Goal: Task Accomplishment & Management: Manage account settings

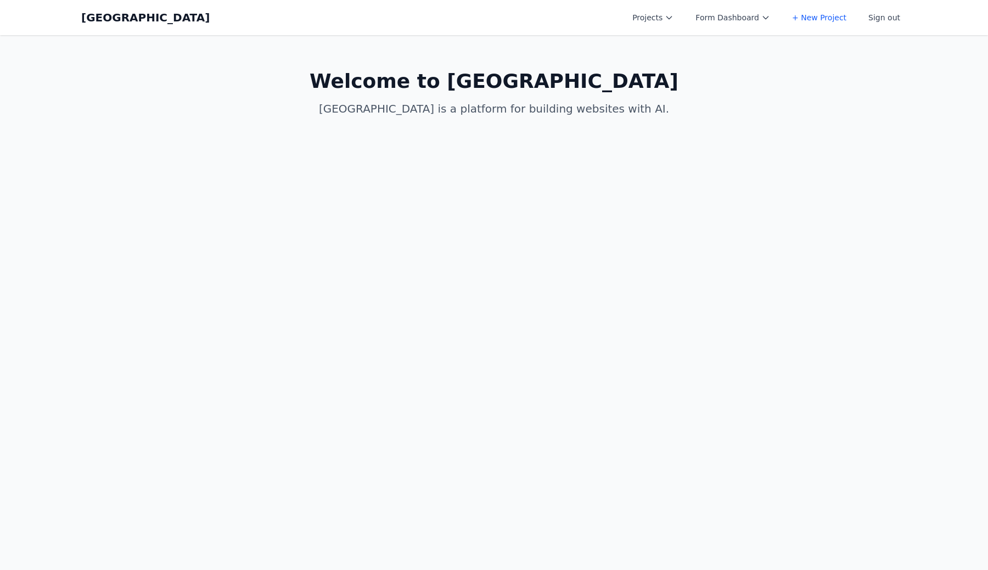
click at [813, 19] on link "+ New Project" at bounding box center [819, 18] width 68 height 20
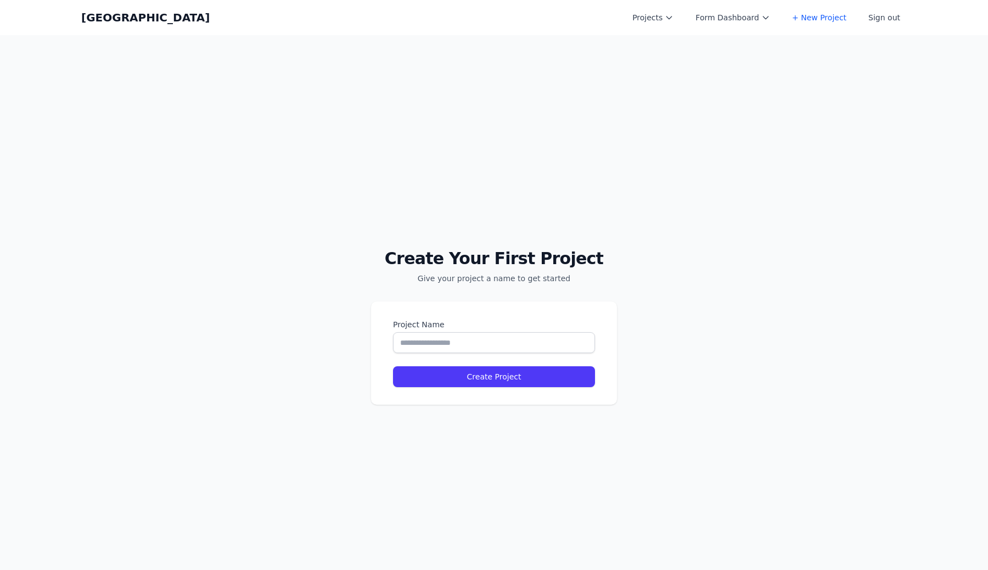
click at [813, 19] on link "+ New Project" at bounding box center [819, 18] width 68 height 20
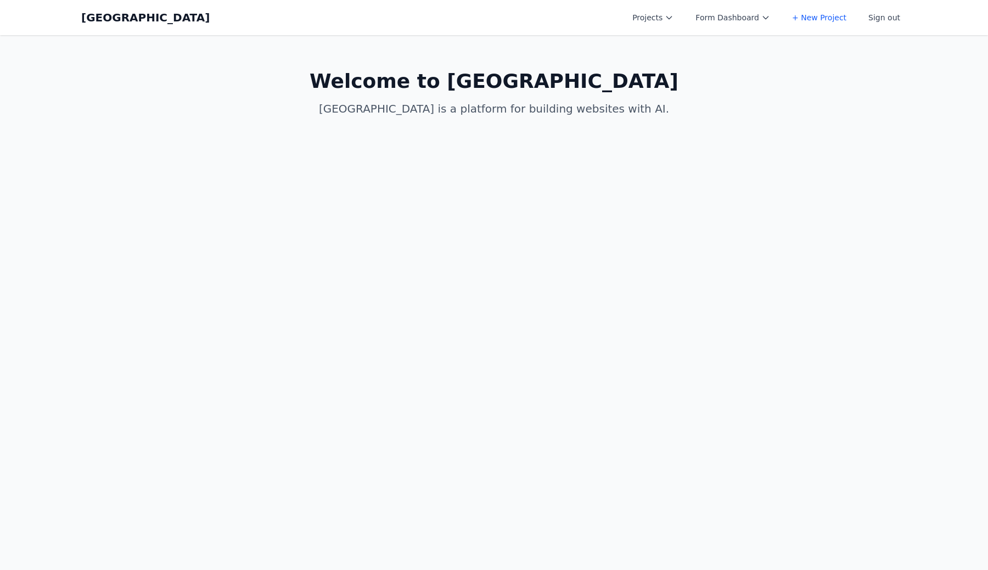
click at [659, 25] on button "Projects" at bounding box center [653, 18] width 54 height 20
click at [721, 16] on button "Form Dashboard" at bounding box center [733, 18] width 88 height 20
click at [656, 17] on button "Projects" at bounding box center [653, 18] width 54 height 20
click at [826, 14] on link "+ New Project" at bounding box center [819, 18] width 68 height 20
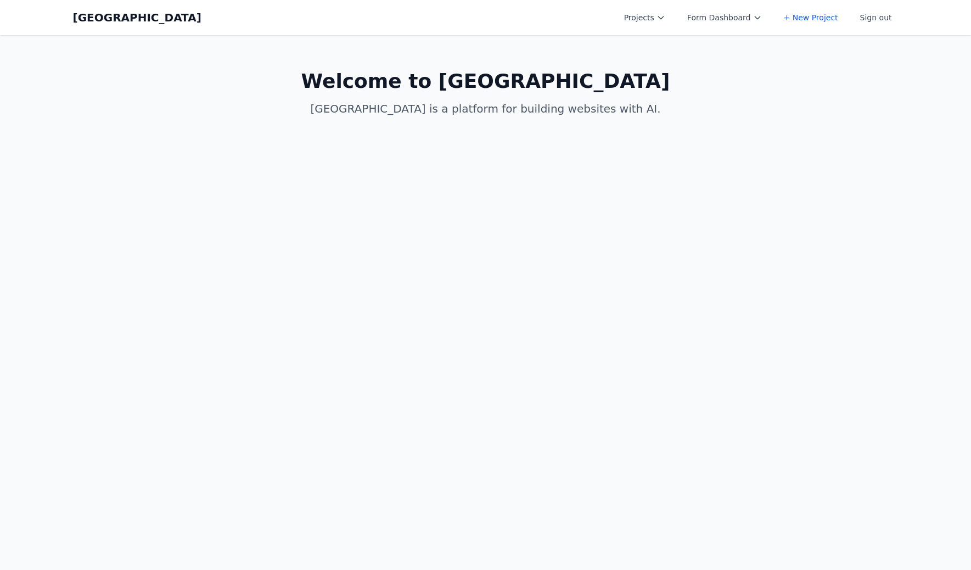
click at [884, 12] on button "Sign out" at bounding box center [876, 18] width 45 height 20
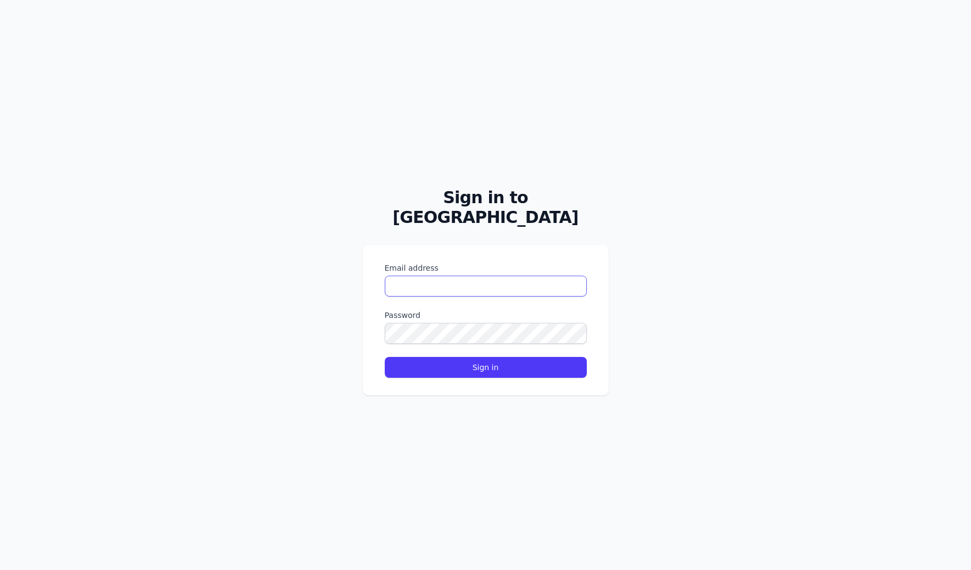
click at [497, 276] on input "Email address" at bounding box center [486, 286] width 202 height 21
type input "****"
click at [546, 276] on input "Email address" at bounding box center [486, 286] width 202 height 21
click at [385, 357] on button "Sign in" at bounding box center [486, 367] width 202 height 21
click at [506, 193] on div "Sign in to [GEOGRAPHIC_DATA]" at bounding box center [486, 201] width 246 height 53
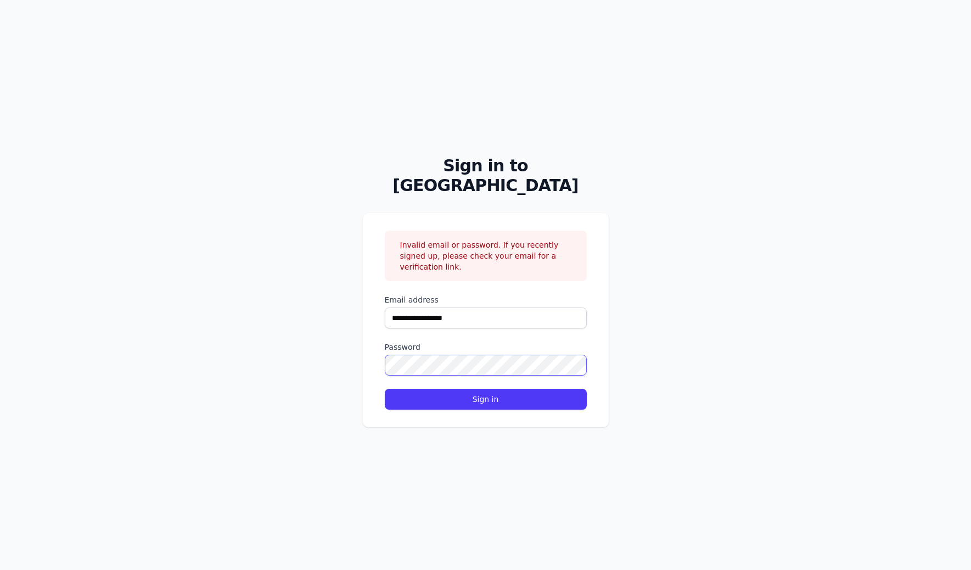
click at [385, 389] on button "Sign in" at bounding box center [486, 399] width 202 height 21
click at [548, 247] on h3 "Invalid email or password. If you recently signed up, please check your email f…" at bounding box center [489, 255] width 178 height 33
click at [469, 316] on input "**********" at bounding box center [486, 317] width 202 height 21
click at [385, 389] on button "Sign in" at bounding box center [486, 399] width 202 height 21
click at [423, 312] on input "**********" at bounding box center [486, 317] width 202 height 21
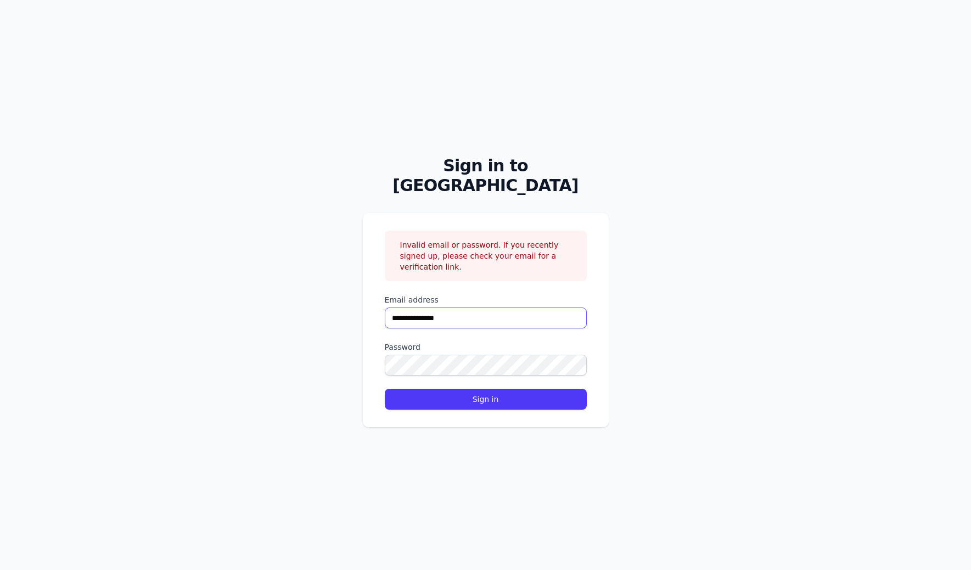
type input "**********"
click at [385, 389] on button "Sign in" at bounding box center [486, 399] width 202 height 21
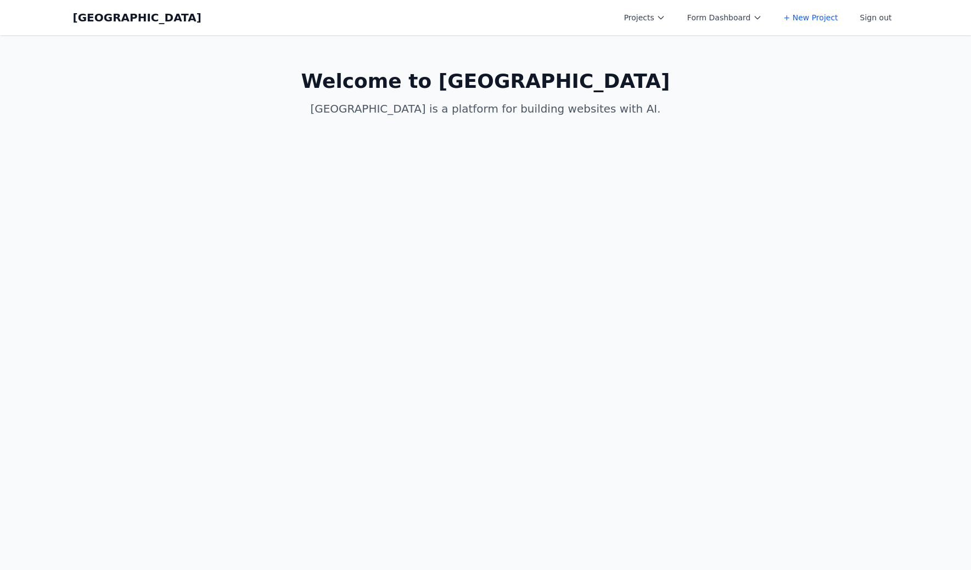
click at [777, 29] on div "Coal Creek Projects Form Dashboard + New Project Sign out Open main menu" at bounding box center [486, 17] width 826 height 35
click at [756, 26] on button "Form Dashboard" at bounding box center [725, 18] width 88 height 20
click at [655, 23] on button "Projects" at bounding box center [644, 18] width 54 height 20
click at [718, 25] on button "Form Dashboard" at bounding box center [725, 18] width 88 height 20
click at [675, 30] on div "Coal Creek Projects Form Dashboard + New Project Sign out Open main menu" at bounding box center [486, 17] width 826 height 35
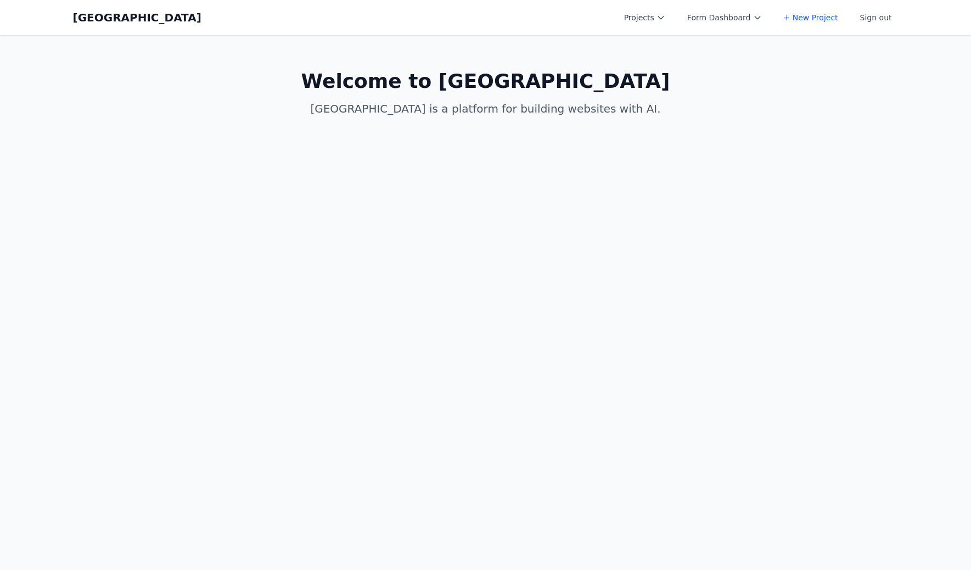
click at [672, 10] on button "Projects" at bounding box center [644, 18] width 54 height 20
click at [679, 160] on link "+ New Project" at bounding box center [678, 170] width 123 height 20
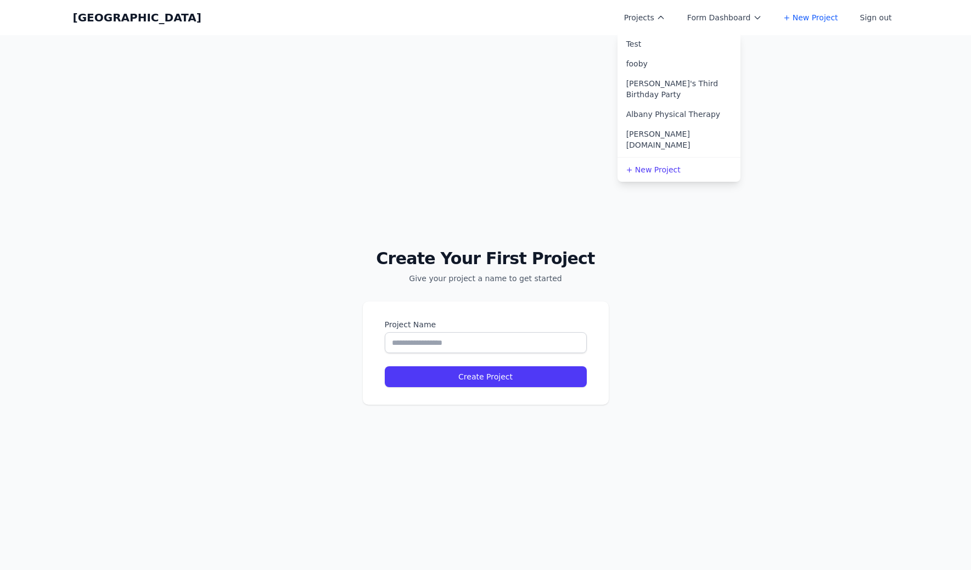
click at [683, 16] on div "Projects Test fooby Clara's Third Birthday Party Albany Physical Therapy arnie.…" at bounding box center [757, 18] width 281 height 20
click at [659, 25] on button "Projects" at bounding box center [644, 18] width 54 height 20
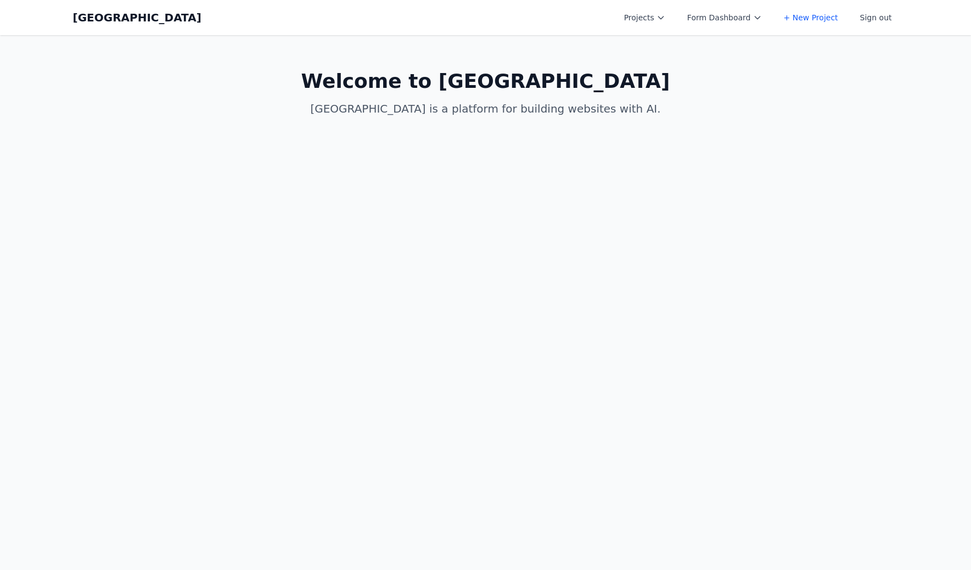
click at [877, 24] on button "Sign out" at bounding box center [876, 18] width 45 height 20
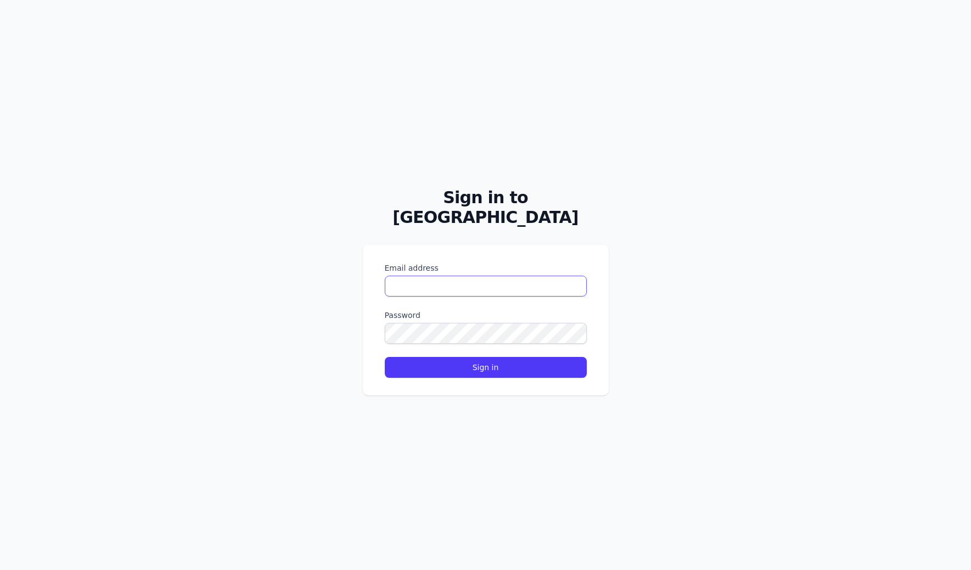
click at [419, 278] on input "Email address" at bounding box center [486, 286] width 202 height 21
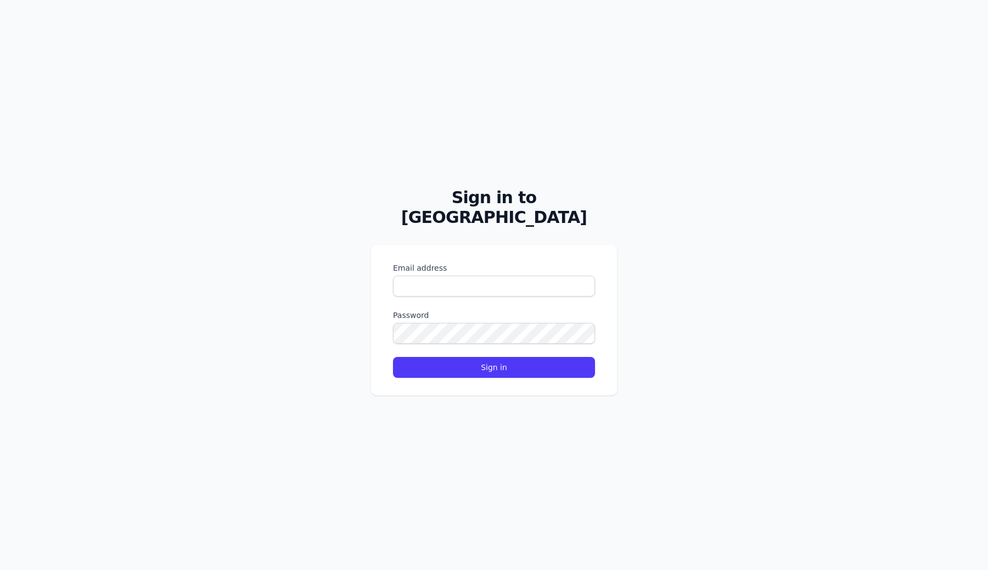
click at [426, 287] on form "Email address Password Sign in" at bounding box center [494, 319] width 202 height 115
click at [426, 277] on input "Email address" at bounding box center [494, 286] width 202 height 21
paste input "*"
paste input "email"
click at [393, 357] on button "Sign in" at bounding box center [494, 367] width 202 height 21
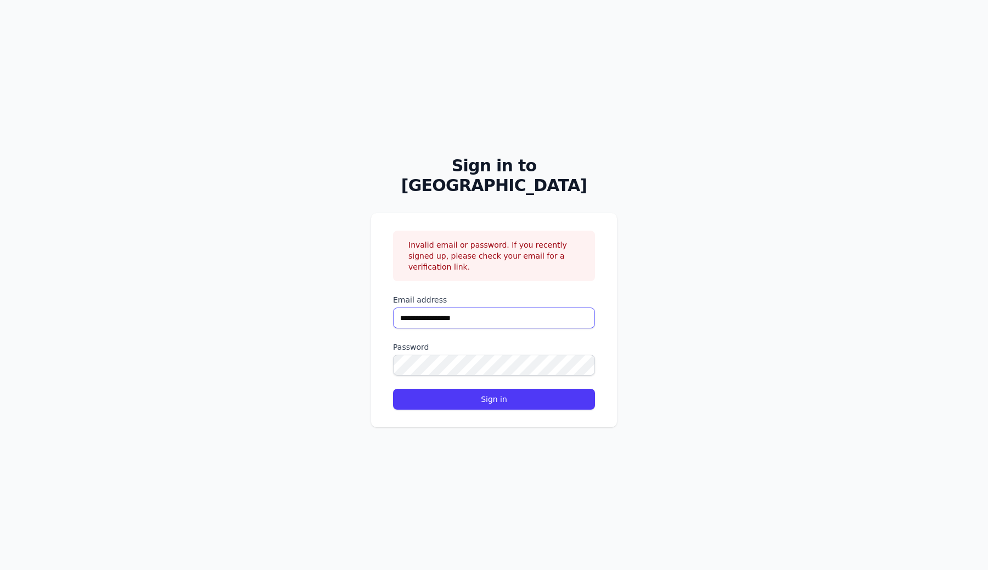
click at [412, 313] on input "**********" at bounding box center [494, 317] width 202 height 21
click at [393, 389] on button "Sign in" at bounding box center [494, 399] width 202 height 21
click at [496, 318] on input "**********" at bounding box center [494, 317] width 202 height 21
type input "**********"
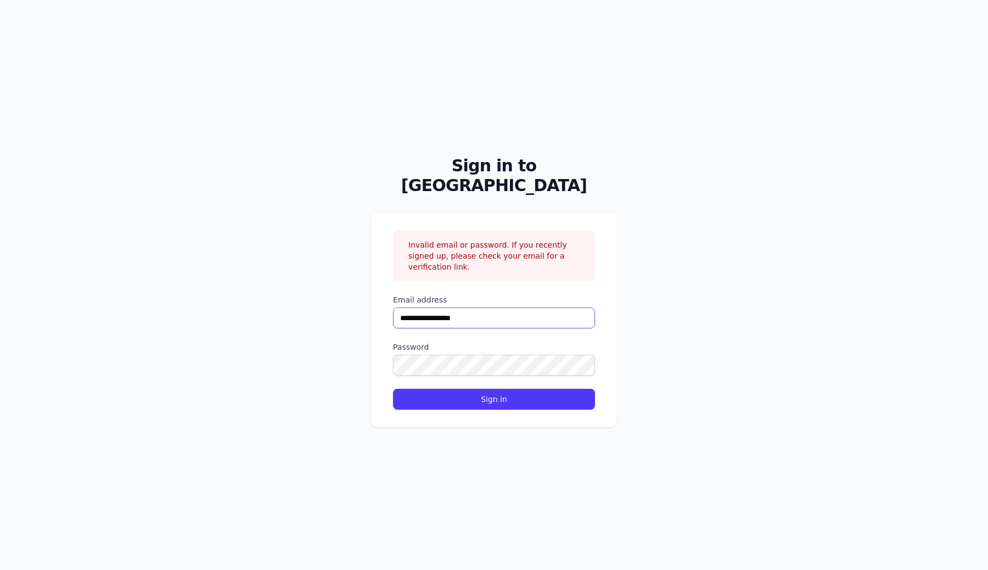
click at [393, 389] on button "Sign in" at bounding box center [494, 399] width 202 height 21
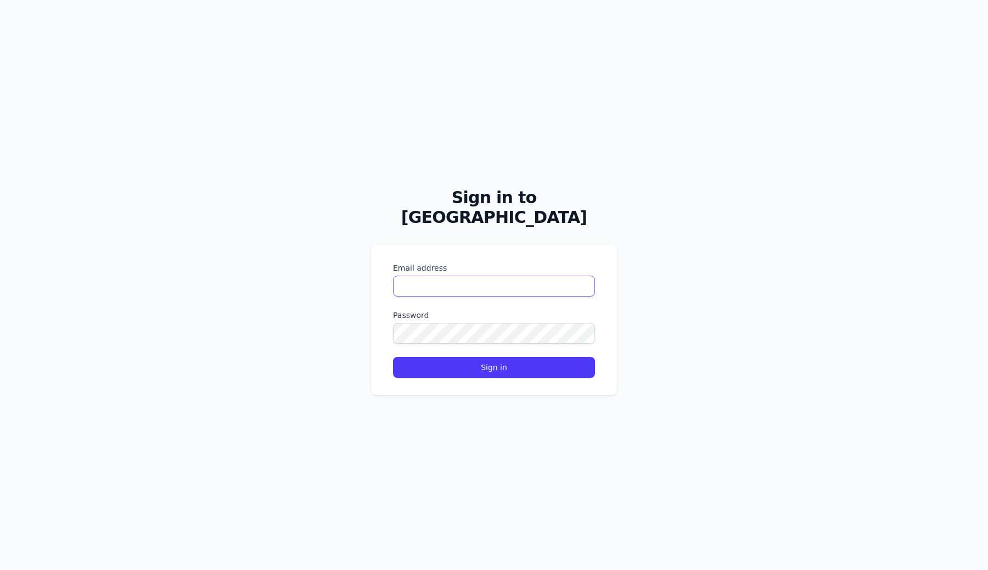
click at [462, 276] on input "Email address" at bounding box center [494, 286] width 202 height 21
click at [463, 276] on input "Email address" at bounding box center [494, 286] width 202 height 21
paste input "**********"
click at [393, 357] on button "Sign in" at bounding box center [494, 367] width 202 height 21
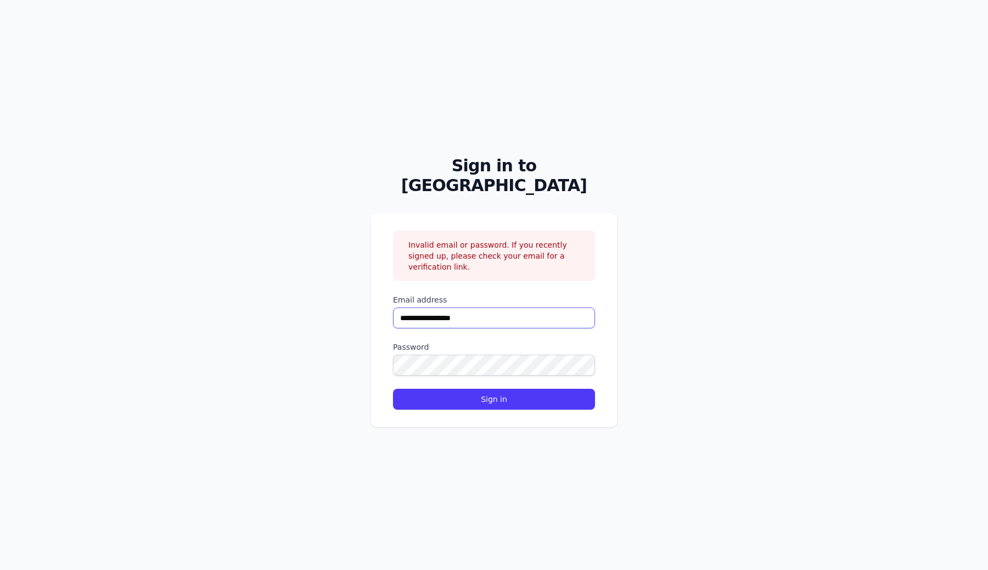
click at [495, 307] on input "**********" at bounding box center [494, 317] width 202 height 21
type input "**********"
click at [393, 389] on button "Sign in" at bounding box center [494, 399] width 202 height 21
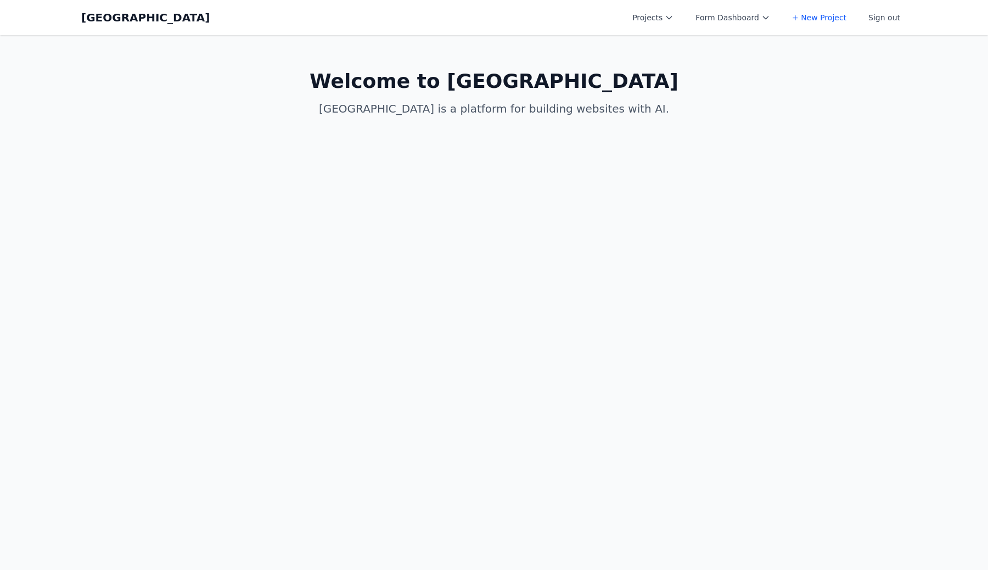
click at [952, 27] on nav "Coal Creek Projects Form Dashboard + New Project Sign out Open main menu Home C…" at bounding box center [494, 17] width 988 height 35
click at [302, 428] on body "Coal Creek Projects Form Dashboard + New Project Sign out Open main menu Home C…" at bounding box center [494, 285] width 988 height 570
click at [673, 18] on icon at bounding box center [669, 17] width 9 height 9
click at [725, 15] on button "Form Dashboard" at bounding box center [733, 18] width 88 height 20
click at [875, 56] on main "Welcome to [GEOGRAPHIC_DATA] is a platform for building websites with AI." at bounding box center [493, 93] width 843 height 116
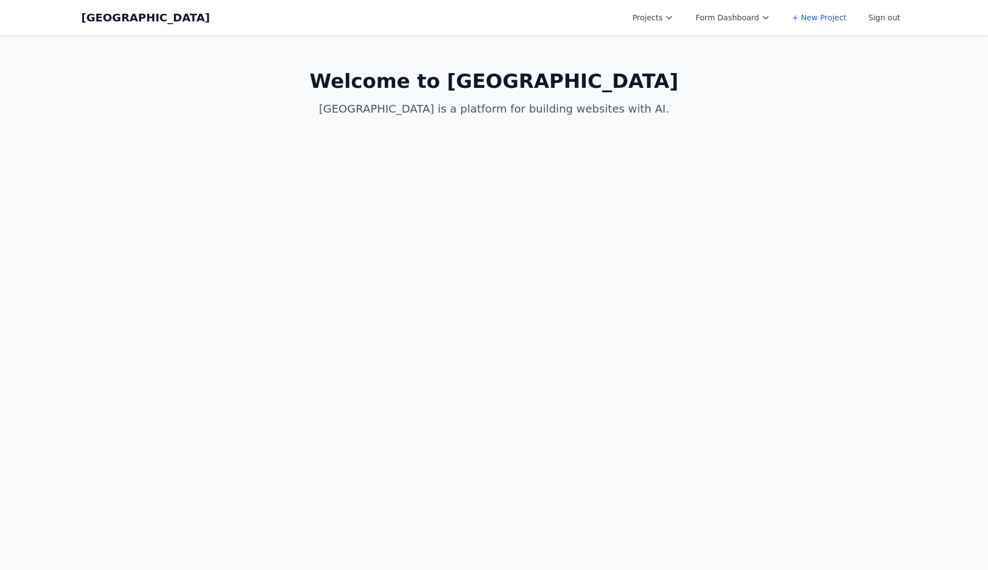
click at [826, 26] on link "+ New Project" at bounding box center [819, 18] width 68 height 20
click at [673, 21] on icon at bounding box center [669, 17] width 9 height 9
click at [662, 160] on link "+ New Project" at bounding box center [687, 170] width 123 height 20
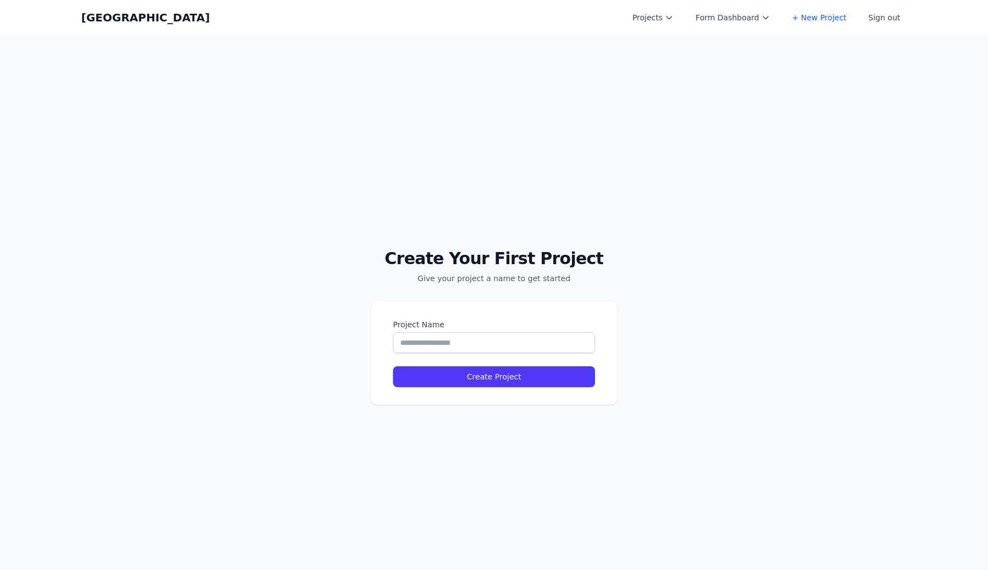
click at [858, 132] on div "Create Your First Project Give your project a name to get started Project Name …" at bounding box center [494, 320] width 988 height 570
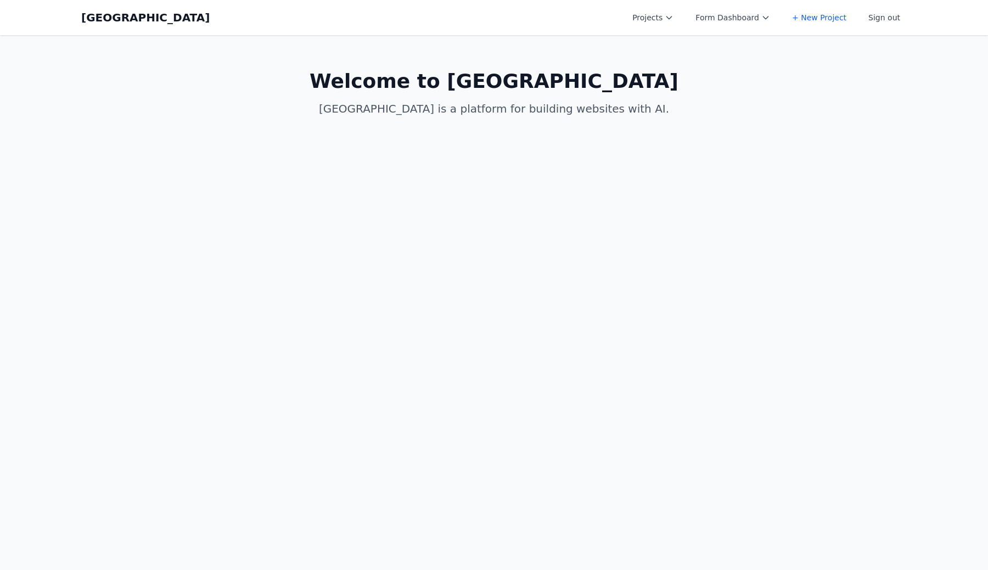
click at [749, 24] on button "Form Dashboard" at bounding box center [733, 18] width 88 height 20
click at [763, 76] on link "[PERSON_NAME]'s Third Birthday Party" at bounding box center [750, 89] width 123 height 31
click at [243, 527] on body "Coal Creek Projects Form Dashboard + New Project Sign out Open main menu Home C…" at bounding box center [494, 285] width 988 height 570
